Goal: Task Accomplishment & Management: Use online tool/utility

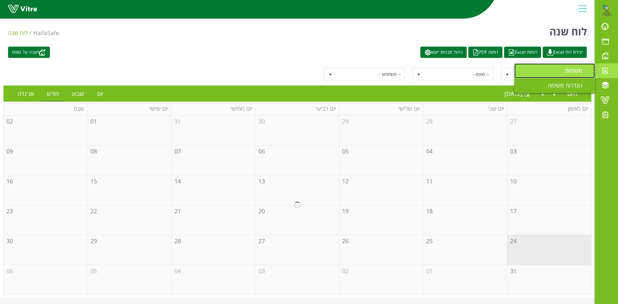
click at [568, 67] on span "משימות" at bounding box center [577, 71] width 25 height 8
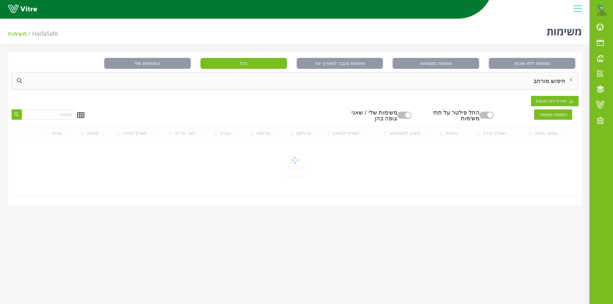
click at [552, 82] on div "חיפוש מורחב" at bounding box center [295, 80] width 567 height 17
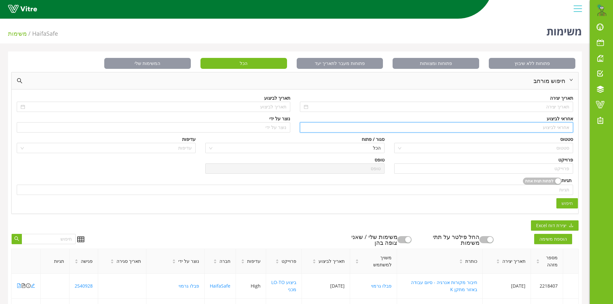
click at [557, 126] on input "search" at bounding box center [437, 128] width 266 height 10
type input "n"
click at [564, 139] on div "[PERSON_NAME]" at bounding box center [436, 140] width 266 height 7
type input "[PERSON_NAME]"
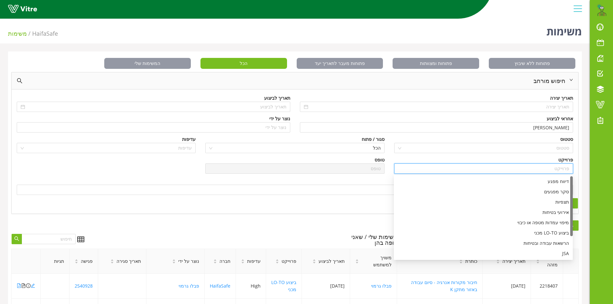
click at [557, 170] on input "search" at bounding box center [483, 169] width 171 height 10
click at [565, 182] on div "דיווח מפגע" at bounding box center [483, 181] width 171 height 7
type input "דיווח מפגע"
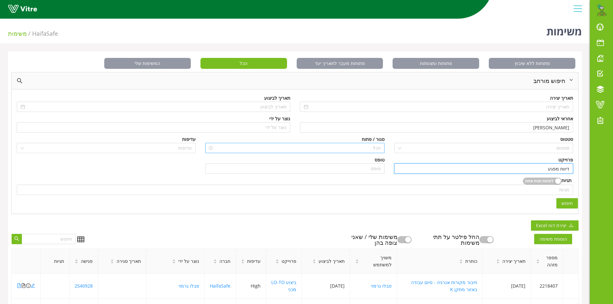
click at [358, 148] on span "הכל" at bounding box center [294, 148] width 171 height 10
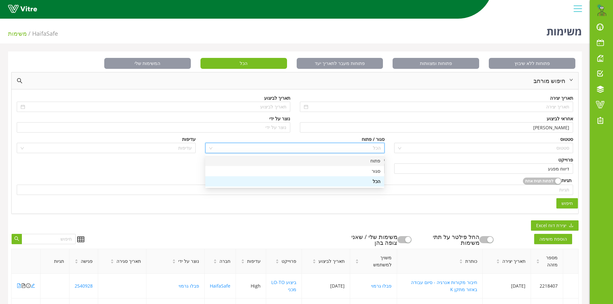
click at [375, 161] on div "פתוח" at bounding box center [294, 160] width 171 height 7
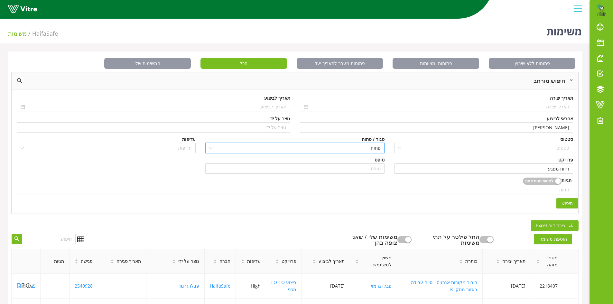
click at [563, 202] on span "חיפוש" at bounding box center [566, 203] width 11 height 7
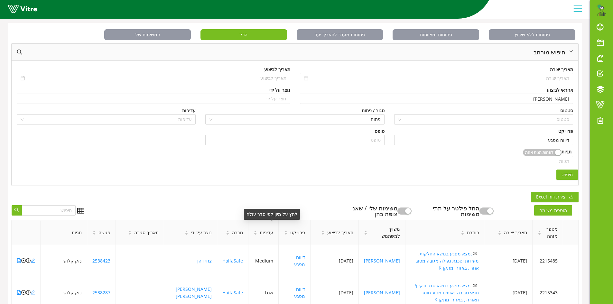
scroll to position [161, 0]
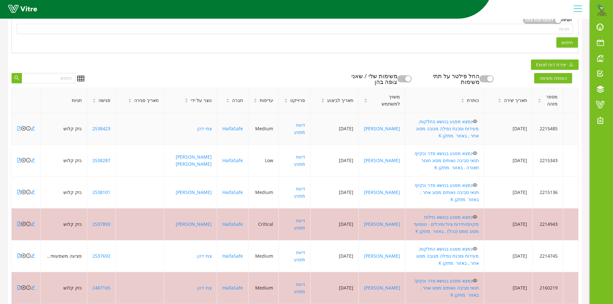
click at [18, 126] on icon "file-pdf" at bounding box center [19, 128] width 5 height 5
click at [23, 126] on icon "close-circle" at bounding box center [23, 128] width 5 height 5
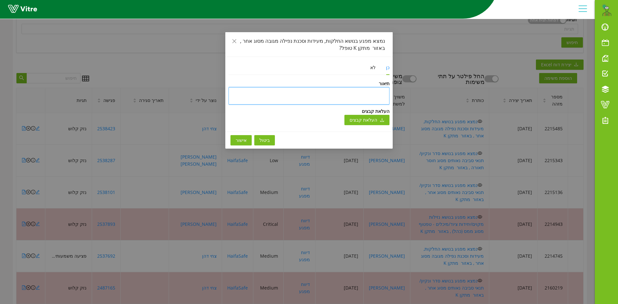
click at [348, 94] on textarea at bounding box center [308, 95] width 161 height 17
type textarea "ט"
type textarea "טו"
type textarea "טופ"
type textarea "טופל"
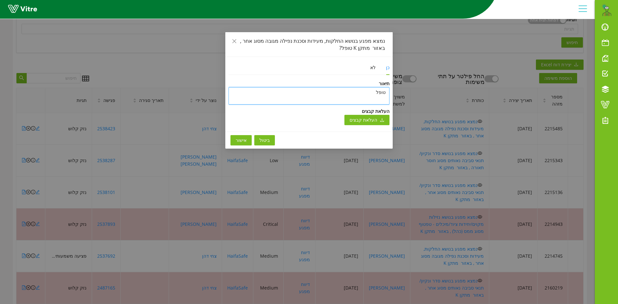
type textarea "טופל"
type textarea "טופל ו"
type textarea "טופל ונ"
type textarea "טופל וני"
type textarea "טופל וניס"
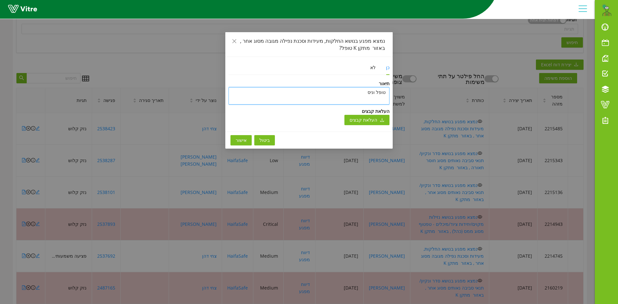
type textarea "טופל וניסג"
type textarea "טופל וניסג ר"
type textarea "טופל וניסג רב"
type textarea "טופל וניסג ר"
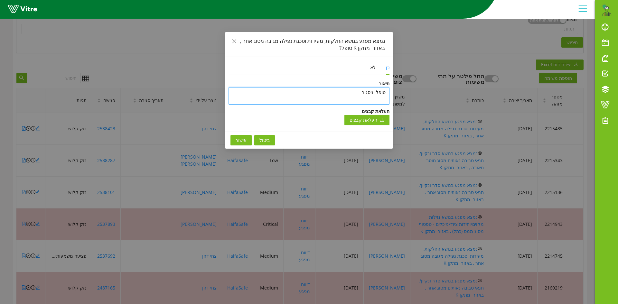
type textarea "טופל וניסג רת"
type textarea "טופל וניסג רתו"
type textarea "טופל וניסג רתוכ"
type textarea "טופל וניסג רתוכנ"
type textarea "טופל וניסג רתוכנה"
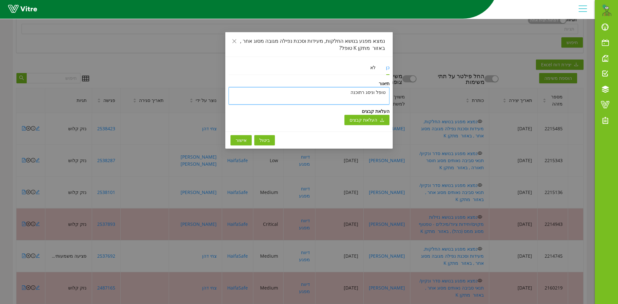
type textarea "טופל וניסג רתוכנ"
type textarea "טופל וניסג רתוכ"
type textarea "טופל וניסג רתו"
type textarea "טופל וניסג רת"
type textarea "טופל וניסג ר"
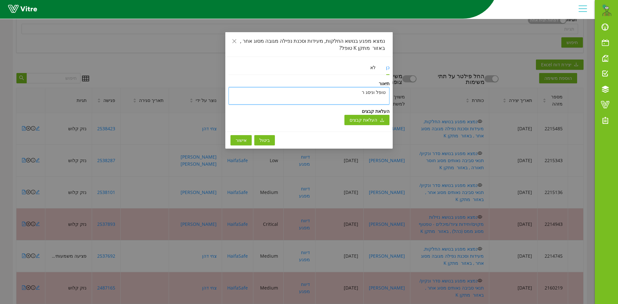
type textarea "טופל וניסג"
type textarea "טופל וניסג ב"
type textarea "טופל וניסג בת"
type textarea "טופל וניסג בתו"
type textarea "טופל וניסג בתוכ"
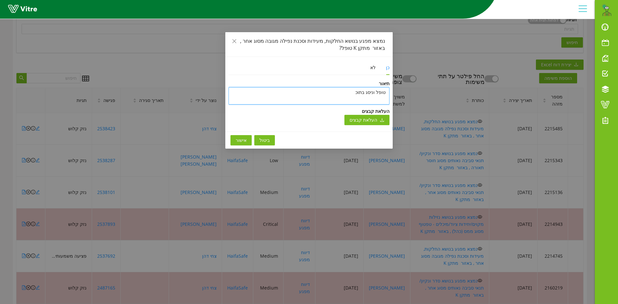
type textarea "טופל וניסג בתוכנ"
type textarea "טופל וניסג בתוכנה"
click at [336, 91] on textarea "טופל וניסג בתוכנה" at bounding box center [308, 95] width 161 height 17
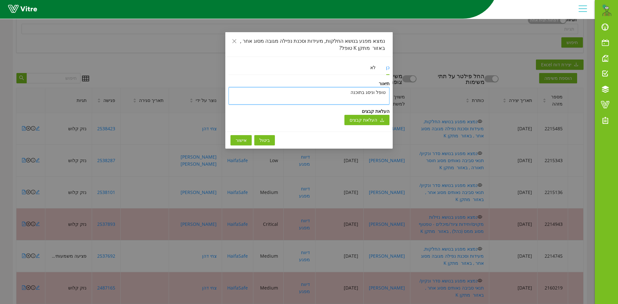
type textarea "טופל וניסג בתוכנה"
click at [242, 140] on span "אישור" at bounding box center [241, 140] width 11 height 7
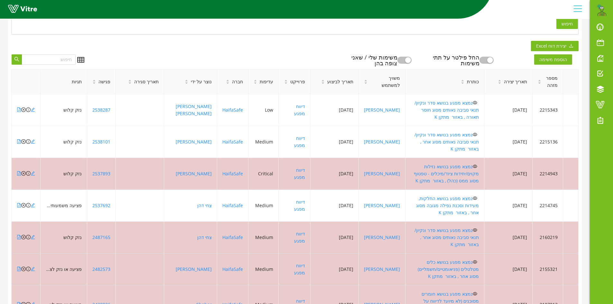
scroll to position [193, 0]
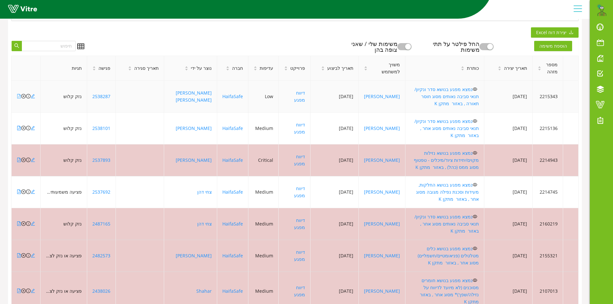
click at [19, 94] on icon "file-pdf" at bounding box center [19, 96] width 5 height 5
click at [18, 126] on icon "file-pdf" at bounding box center [19, 128] width 5 height 5
click at [23, 126] on icon "close-circle" at bounding box center [23, 128] width 5 height 5
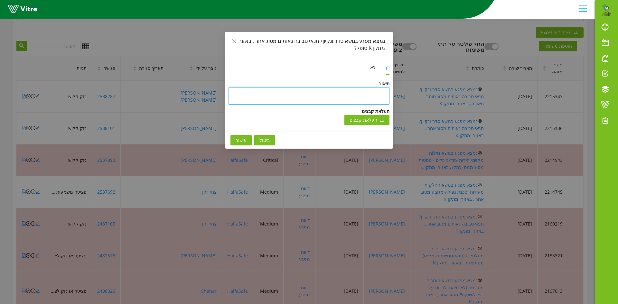
click at [349, 97] on textarea at bounding box center [308, 95] width 161 height 17
paste textarea "טופל וניסג בתוכנה"
type textarea "טופל וניסג בתוכנה"
click at [244, 139] on span "אישור" at bounding box center [241, 140] width 11 height 7
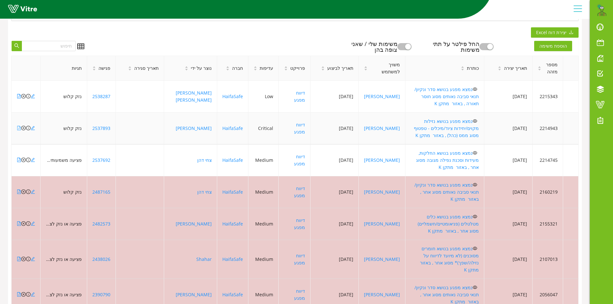
click at [18, 126] on icon "file-pdf" at bounding box center [19, 128] width 5 height 5
click at [23, 126] on icon "close-circle" at bounding box center [23, 128] width 5 height 5
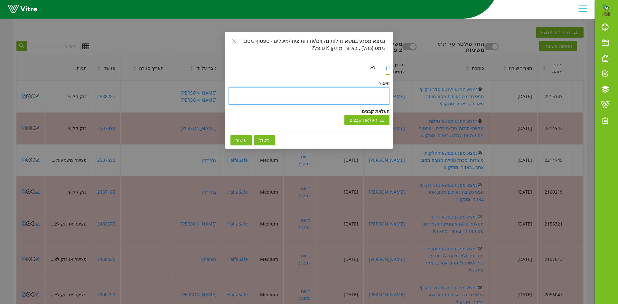
click at [266, 91] on textarea at bounding box center [308, 95] width 161 height 17
paste textarea "טופל וניסג בתוכנה"
type textarea "טופל וניסג בתוכנה"
click at [243, 141] on span "אישור" at bounding box center [241, 140] width 11 height 7
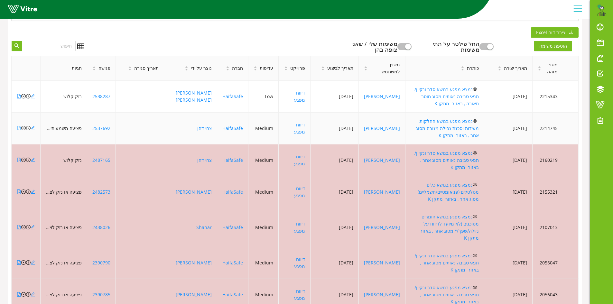
click at [17, 126] on icon "file-pdf" at bounding box center [19, 128] width 4 height 5
click at [23, 126] on icon "close-circle" at bounding box center [23, 128] width 5 height 5
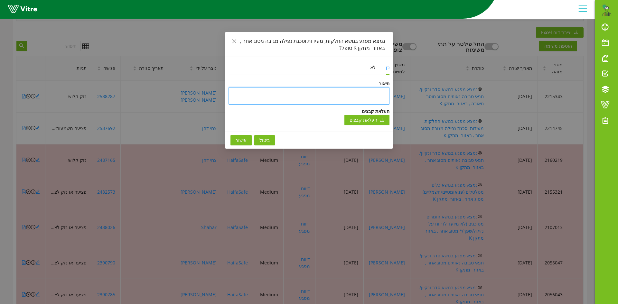
click at [351, 92] on textarea at bounding box center [308, 95] width 161 height 17
paste textarea "טופל וניסג בתוכנה"
type textarea "טופל וניסג בתוכנה"
click at [236, 136] on button "אישור" at bounding box center [240, 140] width 21 height 10
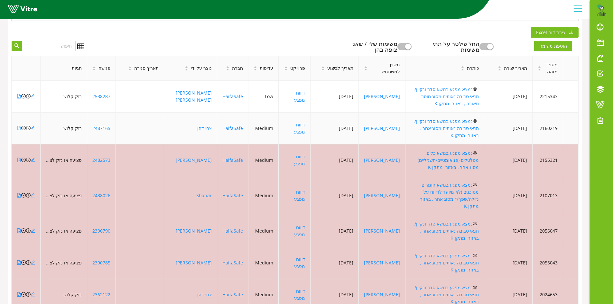
click at [18, 126] on icon "file-pdf" at bounding box center [19, 128] width 5 height 5
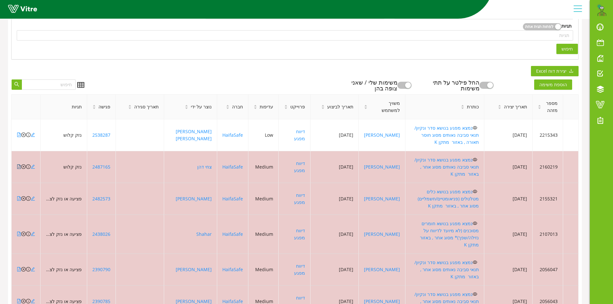
scroll to position [161, 0]
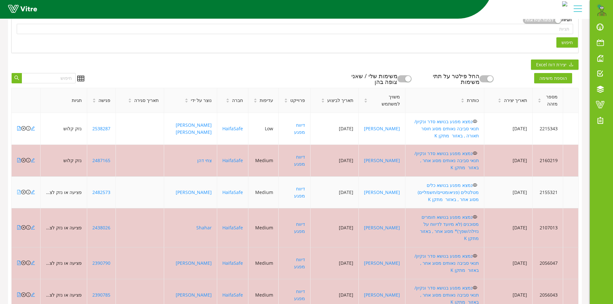
click at [18, 190] on icon "file-pdf" at bounding box center [19, 192] width 5 height 5
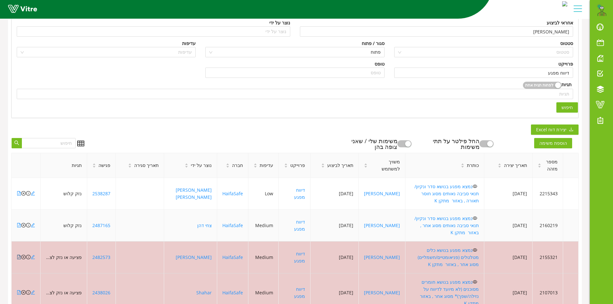
scroll to position [0, 0]
